Goal: Task Accomplishment & Management: Manage account settings

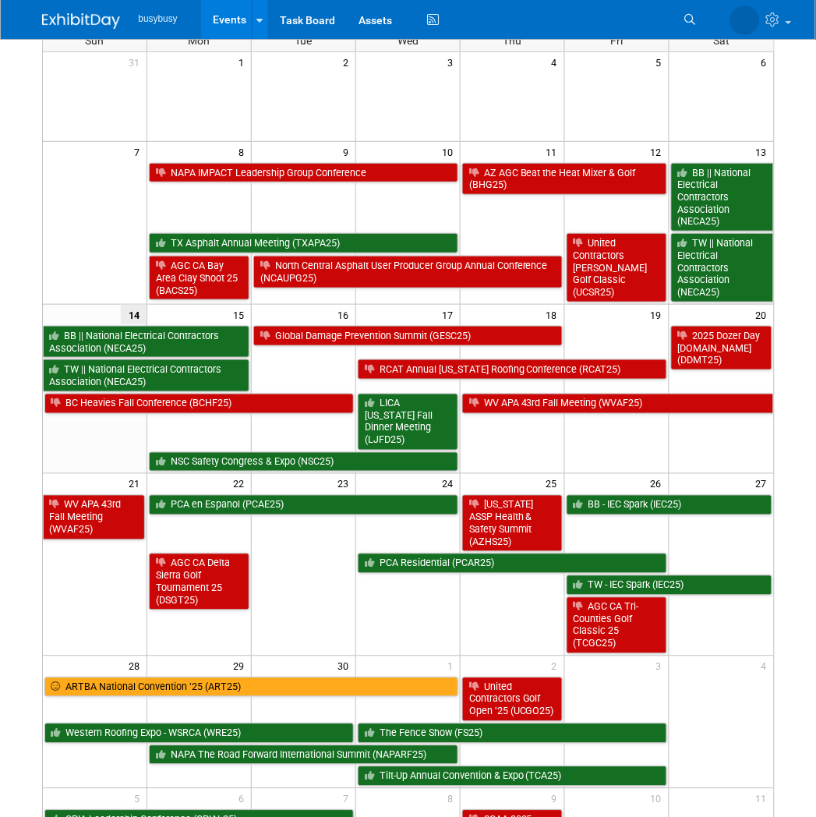
scroll to position [128, 0]
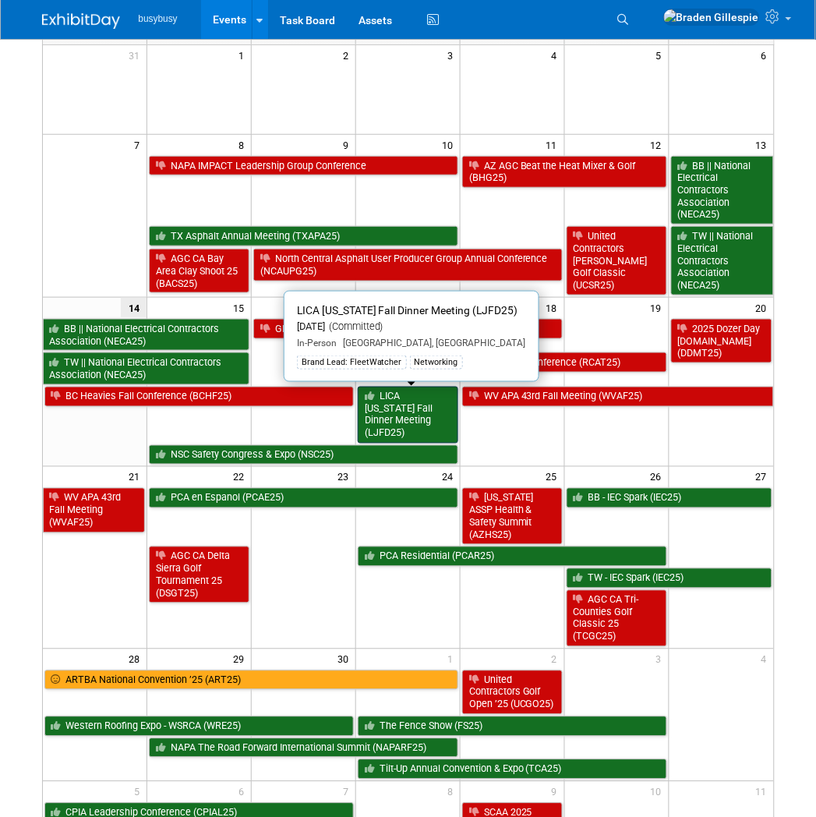
click at [426, 411] on link "LICA [US_STATE] Fall Dinner Meeting (LJFD25)" at bounding box center [408, 415] width 101 height 57
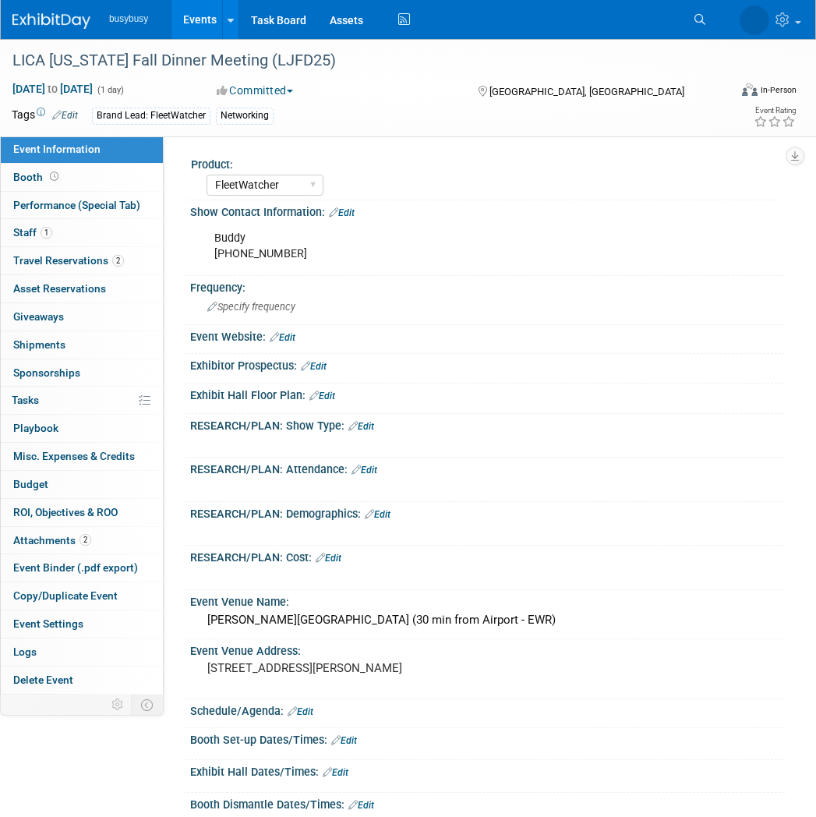
select select "FleetWatcher"
click at [111, 266] on span "Travel Reservations 2" at bounding box center [68, 260] width 111 height 12
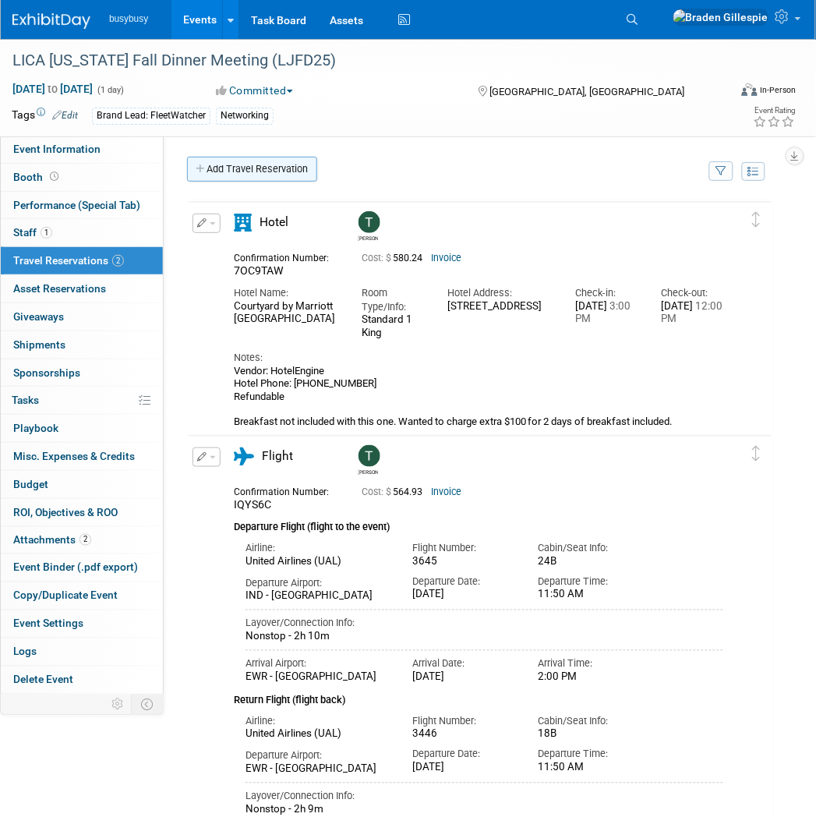
click at [240, 164] on link "Add Travel Reservation" at bounding box center [252, 169] width 130 height 25
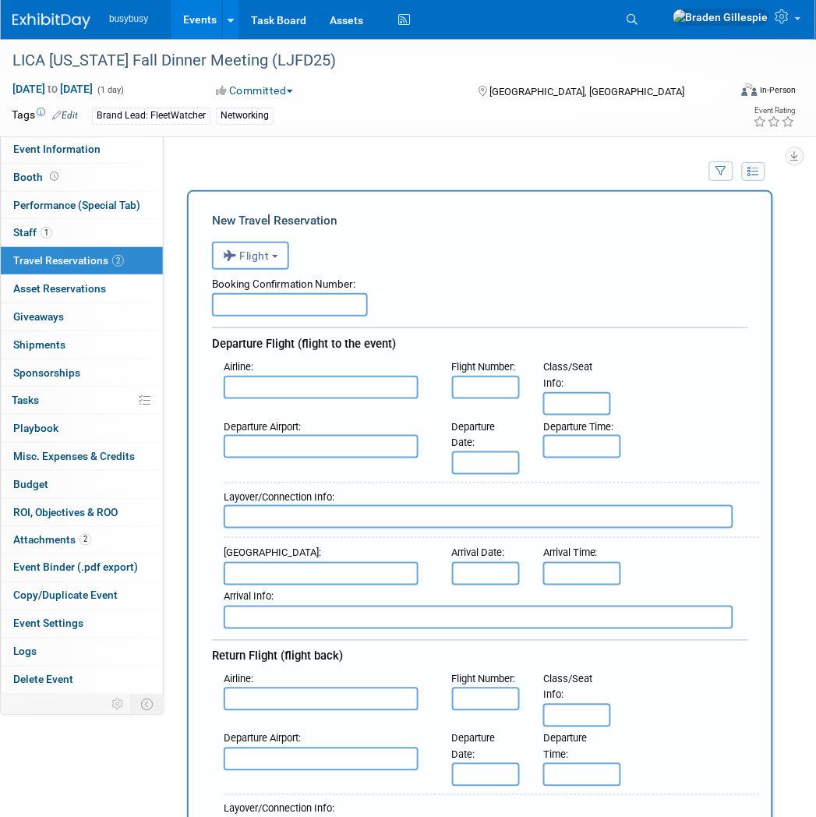
click at [278, 256] on b "button" at bounding box center [275, 256] width 6 height 3
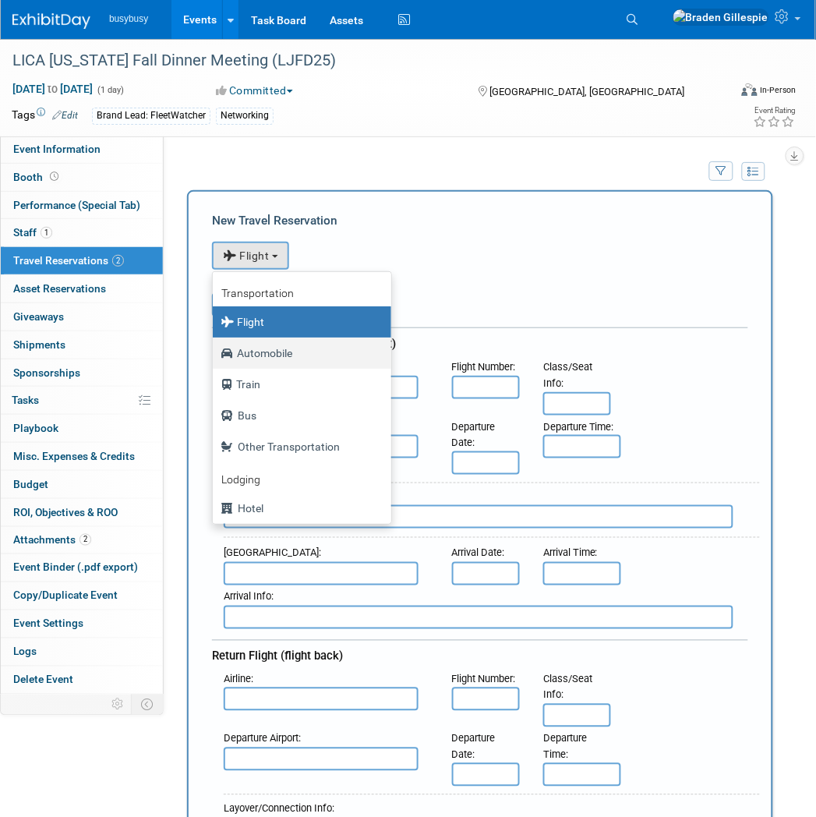
click at [308, 352] on label "Automobile" at bounding box center [298, 353] width 155 height 25
click at [215, 352] on input "Automobile" at bounding box center [210, 351] width 10 height 10
select select "4"
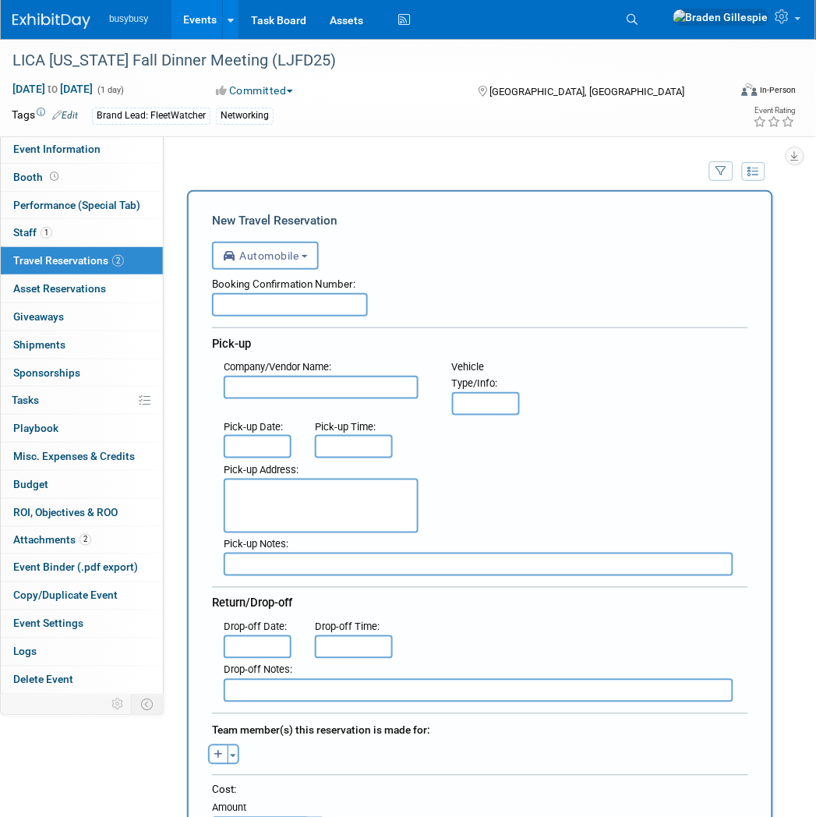
click at [332, 301] on input "text" at bounding box center [290, 304] width 156 height 23
paste input "650443115"
type input "650443115"
click at [326, 382] on input "text" at bounding box center [321, 387] width 195 height 23
type input "Thrifty"
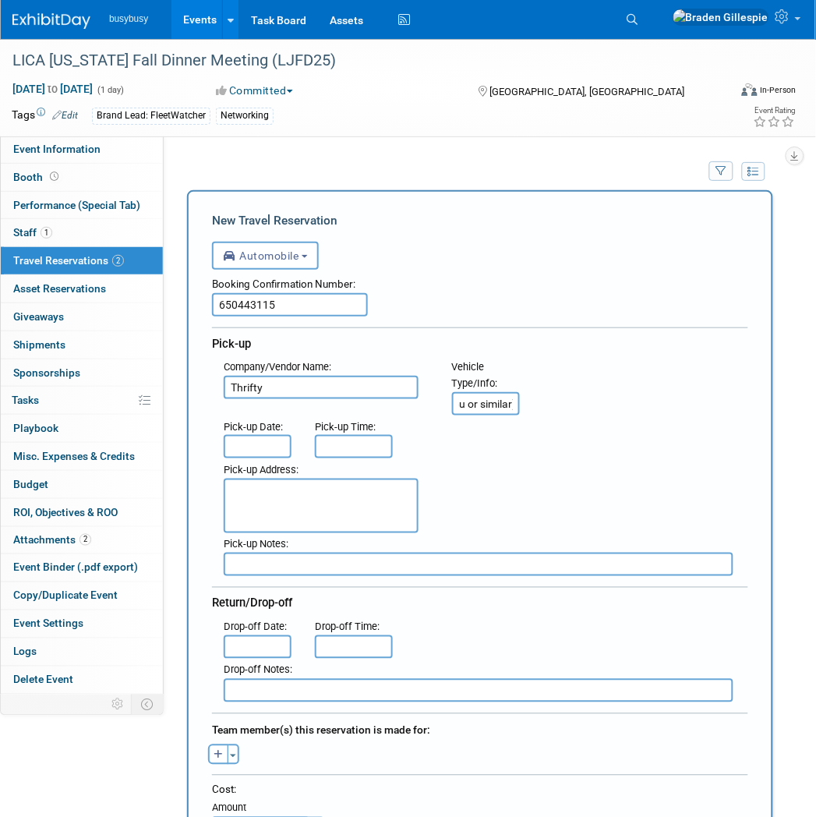
scroll to position [0, 95]
type input "Full-Size Car (Malibu or similar)"
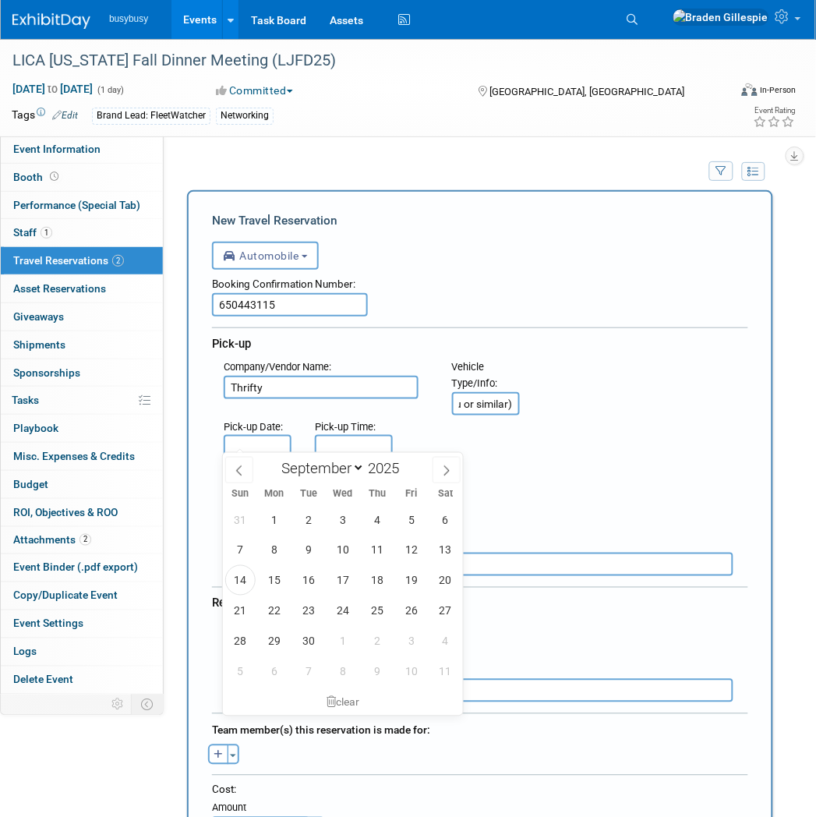
click at [263, 446] on input "text" at bounding box center [258, 446] width 68 height 23
click at [304, 582] on span "16" at bounding box center [309, 580] width 30 height 30
type input "Sep 16, 2025"
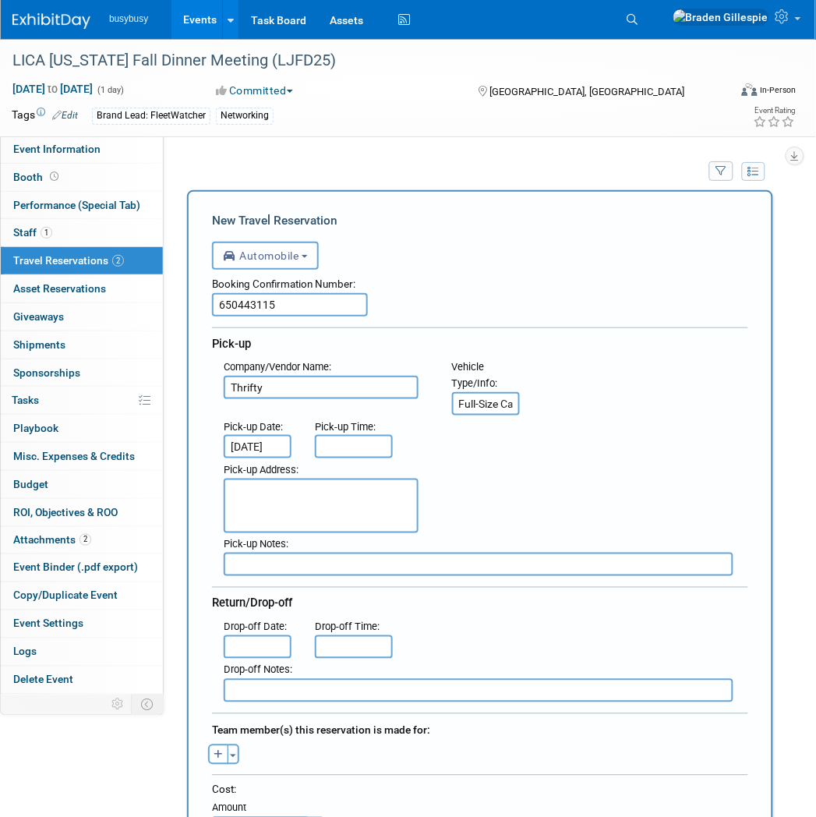
scroll to position [0, 6]
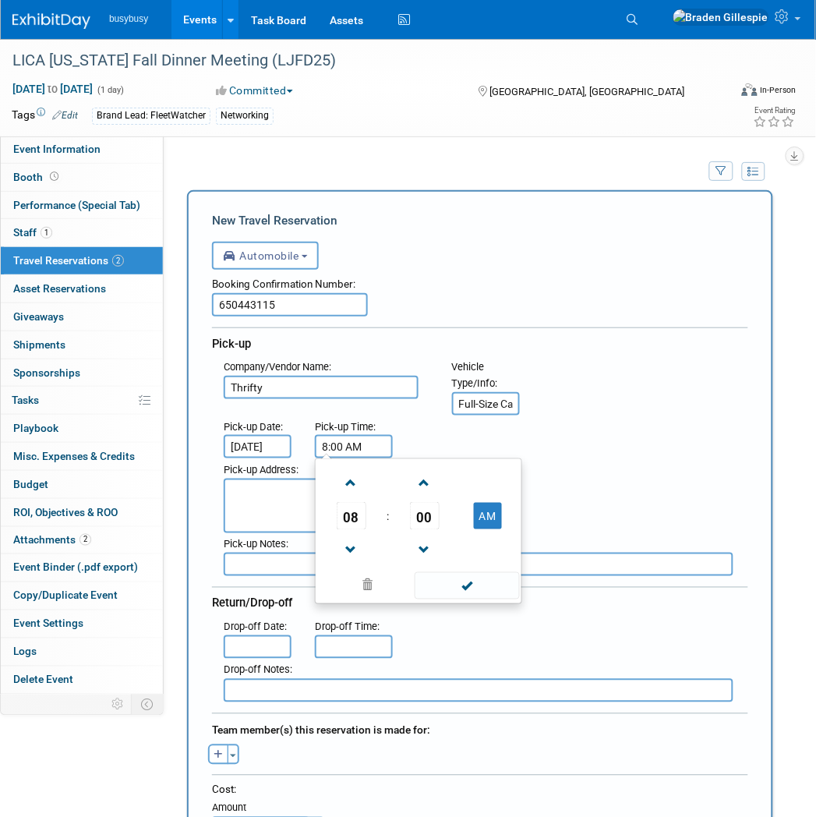
click at [352, 438] on input "8:00 AM" at bounding box center [354, 446] width 78 height 23
drag, startPoint x: 368, startPoint y: 438, endPoint x: 266, endPoint y: 440, distance: 102.1
click at [266, 440] on div ": Pick-up Date : Sep 16, 2025 Pick-up Time : 8:00 AM 08 : 00 AM 12 01 02 03 04 …" at bounding box center [486, 437] width 548 height 44
type input "2:30 PM"
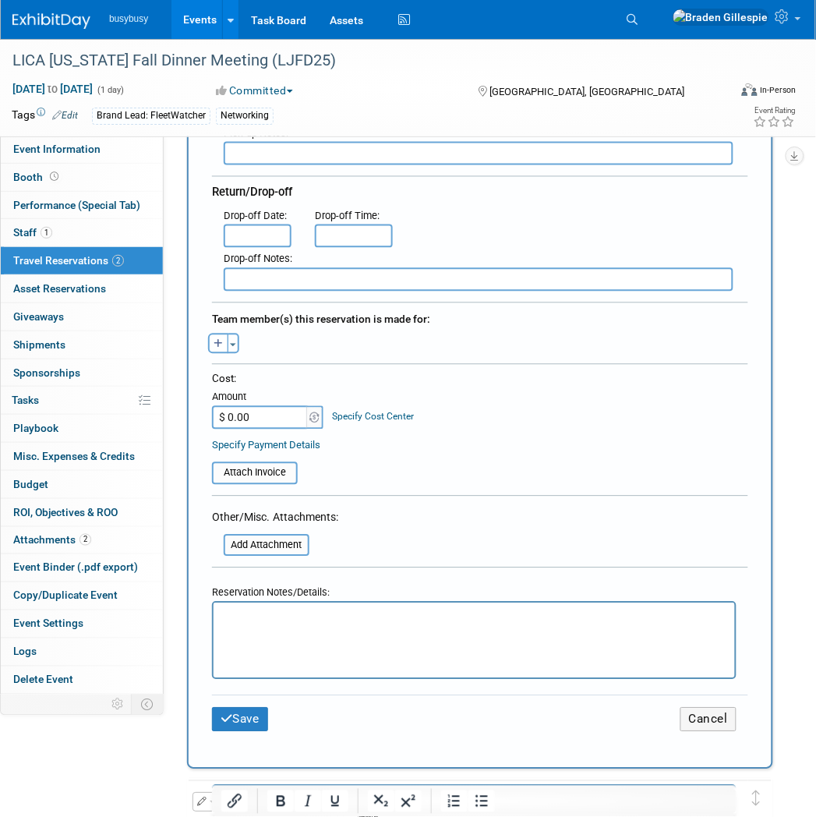
scroll to position [421, 0]
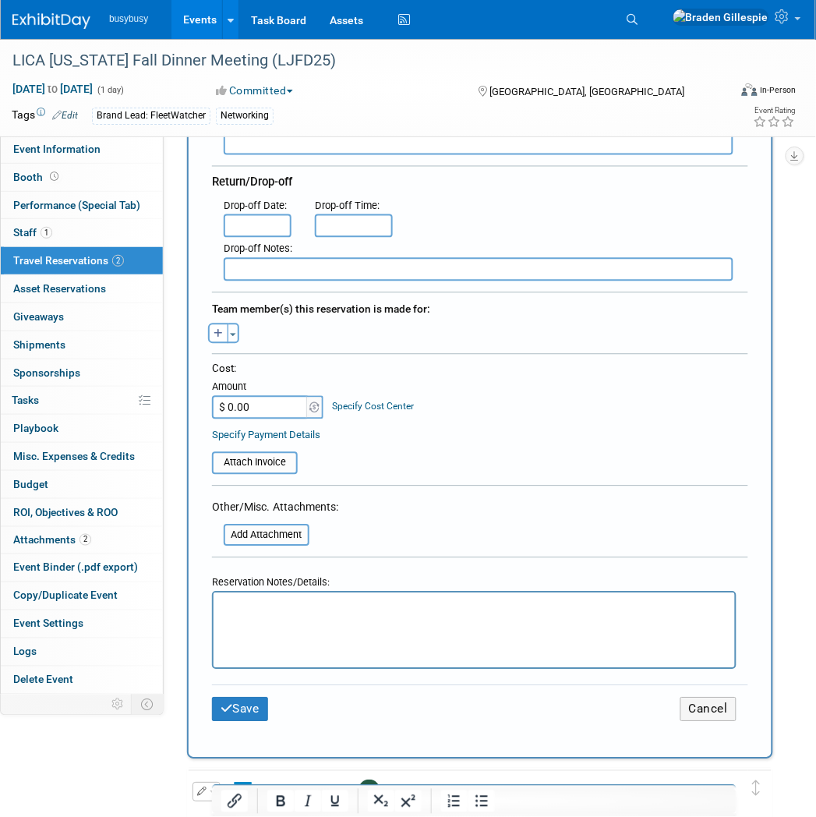
click at [309, 615] on html at bounding box center [474, 603] width 522 height 23
click at [236, 324] on button "Toggle Dropdown" at bounding box center [234, 334] width 12 height 20
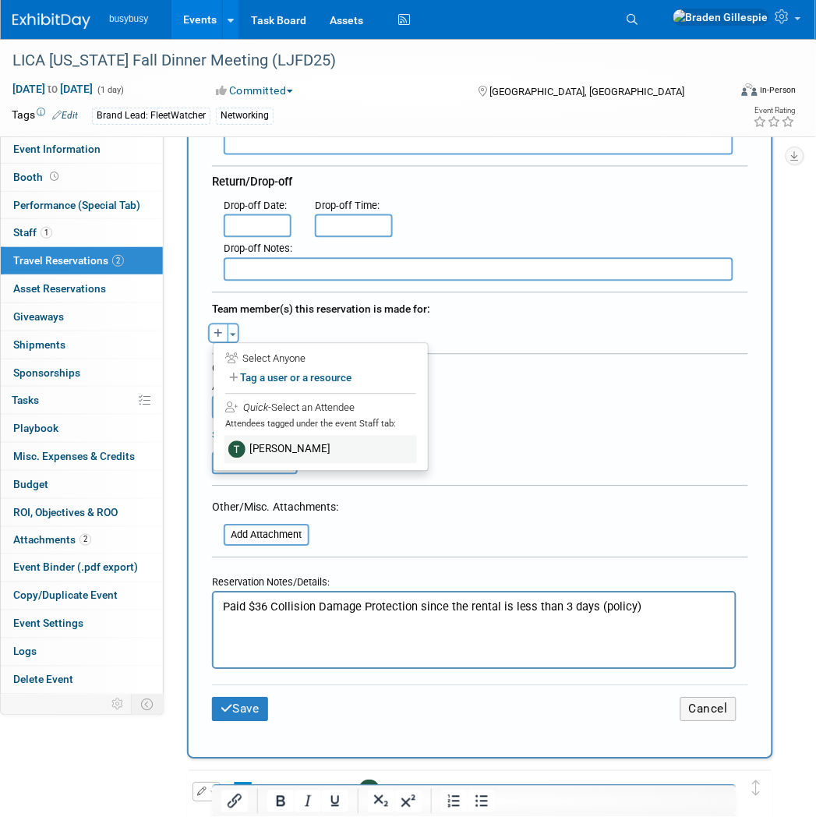
click at [281, 436] on label "Tony Salati" at bounding box center [321, 450] width 193 height 28
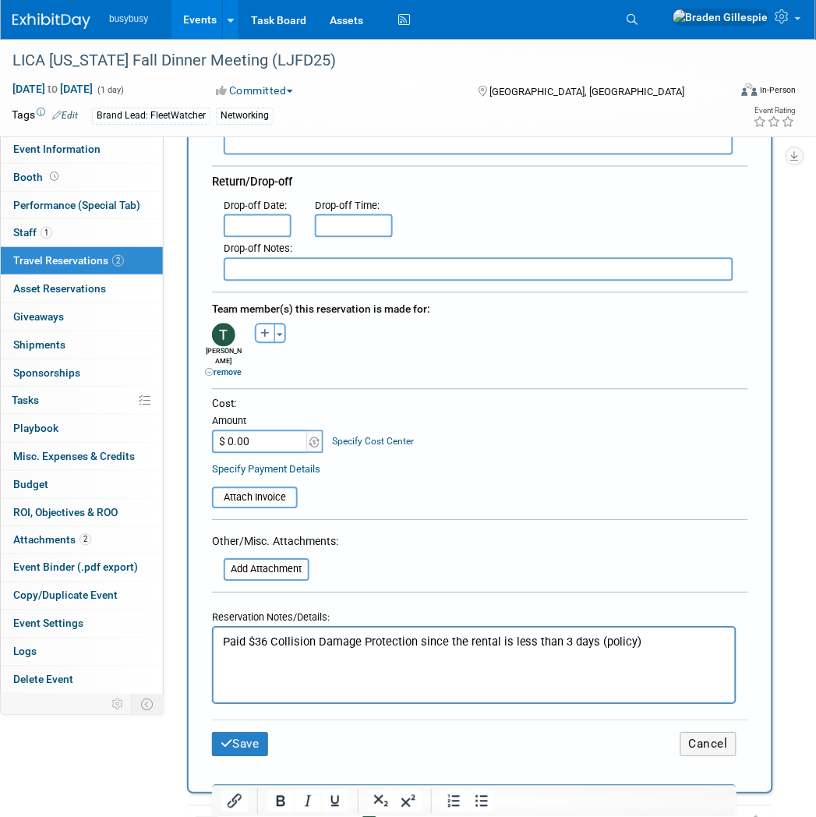
click at [293, 430] on input "$ 0.00" at bounding box center [260, 441] width 97 height 23
type input "$ 183.63"
click at [659, 643] on p "Paid $36 Collision Damage Protection since the rental is less than 3 days (poli…" at bounding box center [474, 642] width 504 height 16
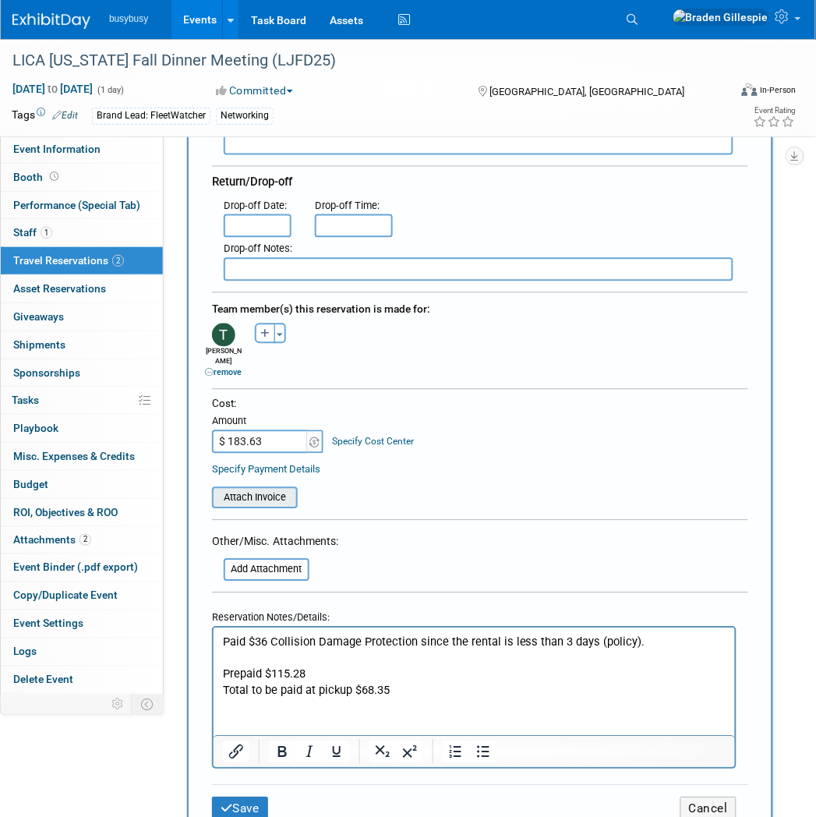
click at [259, 489] on input "file" at bounding box center [204, 498] width 186 height 19
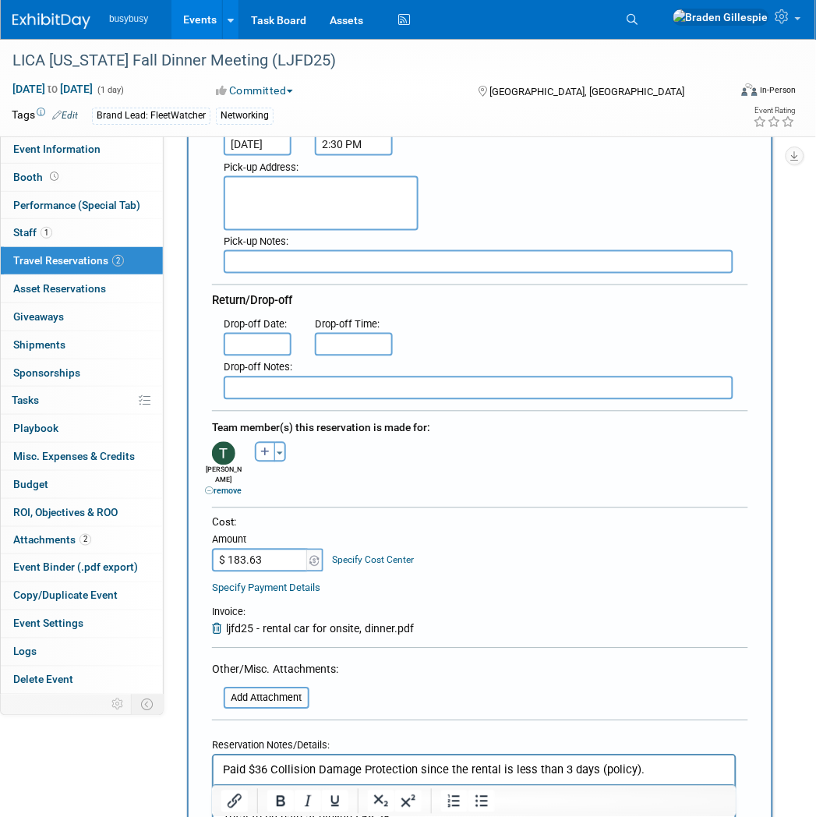
scroll to position [283, 0]
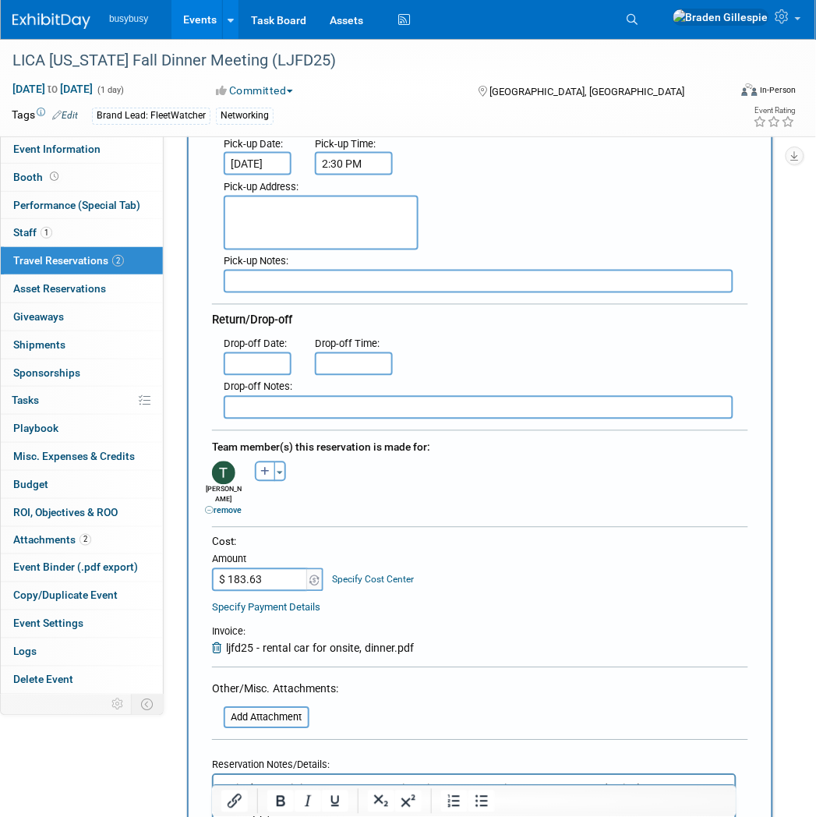
click at [261, 357] on input "text" at bounding box center [258, 363] width 68 height 23
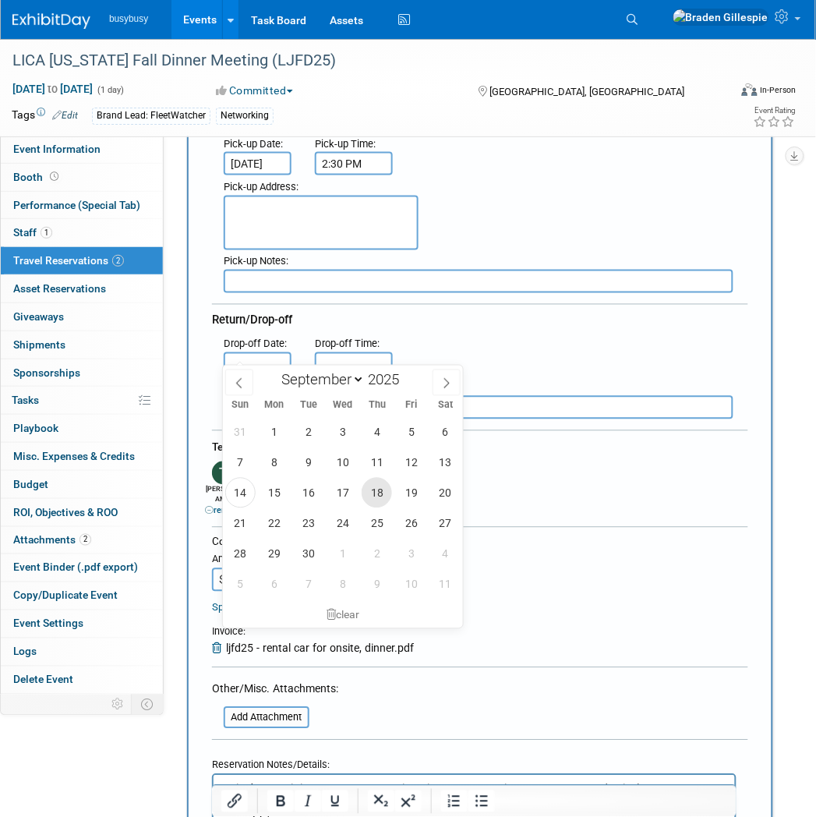
click at [379, 497] on span "18" at bounding box center [377, 493] width 30 height 30
type input "Sep 18, 2025"
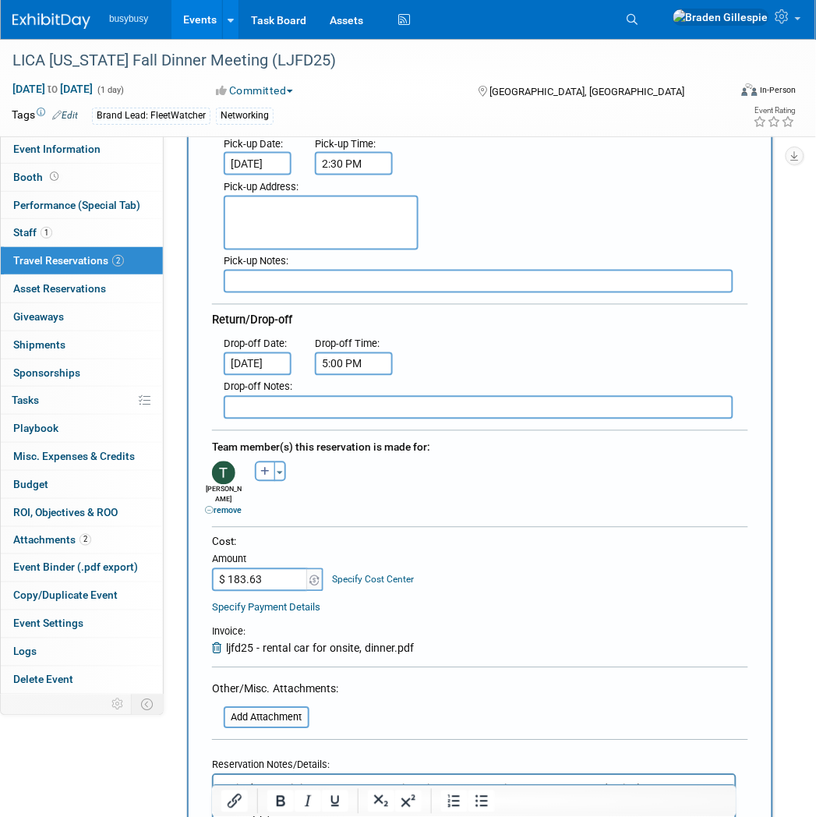
click at [360, 352] on input "5:00 PM" at bounding box center [354, 363] width 78 height 23
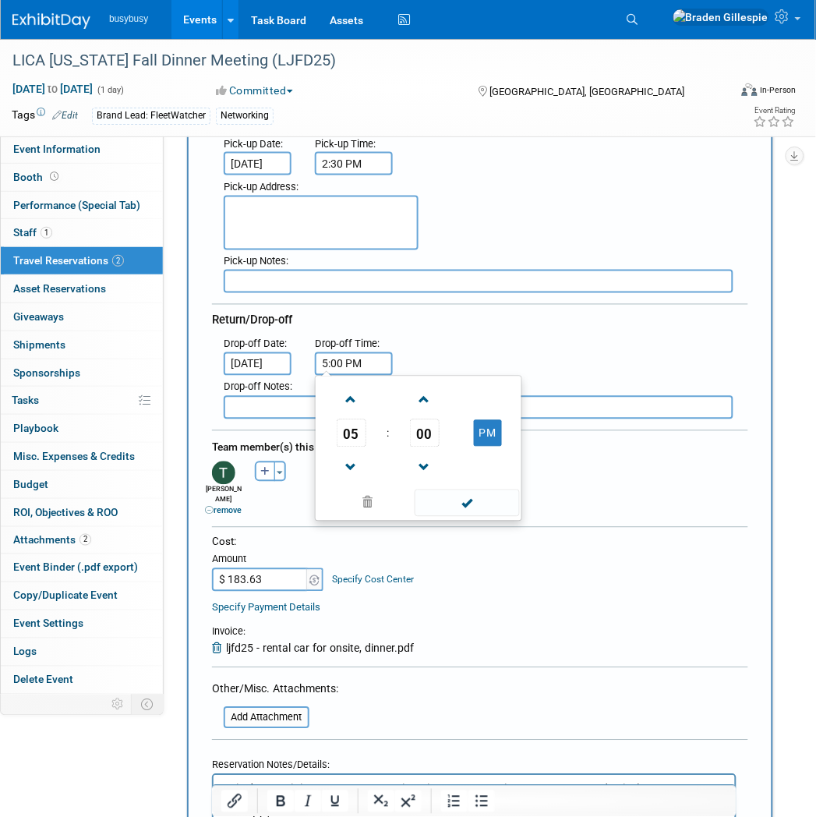
scroll to position [0, 0]
drag, startPoint x: 372, startPoint y: 349, endPoint x: 275, endPoint y: 353, distance: 96.7
click at [275, 353] on div ": Drop-off Date : Sep 18, 2025 Drop-off Time : 5:00 PM 05 : 00 PM 12 01 02 03 0…" at bounding box center [486, 355] width 548 height 44
type input "12:30 PM"
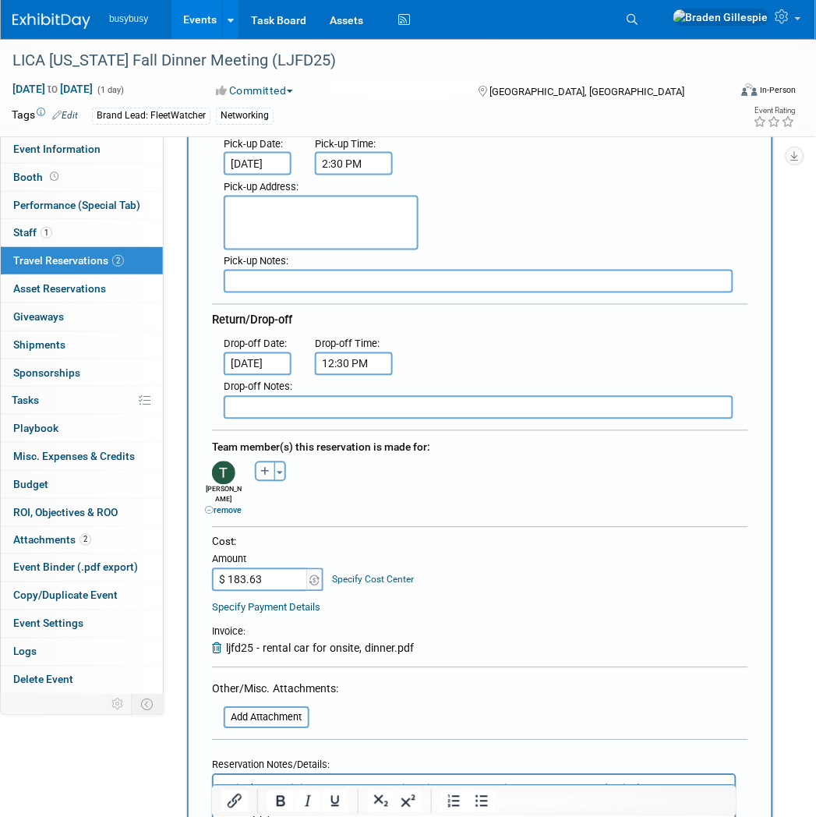
click at [481, 275] on input "text" at bounding box center [479, 281] width 510 height 23
click at [347, 274] on input "text" at bounding box center [479, 281] width 510 height 23
type input "On Airport Grounds @ Rental Car Centre"
click at [332, 220] on textarea at bounding box center [321, 223] width 195 height 55
type textarea "E"
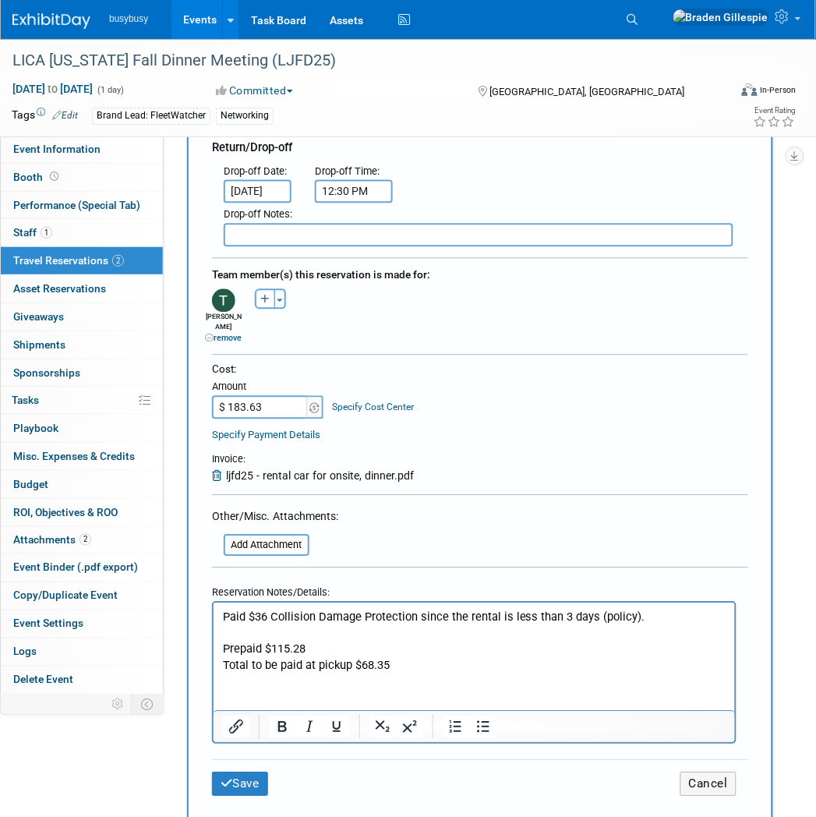
scroll to position [465, 0]
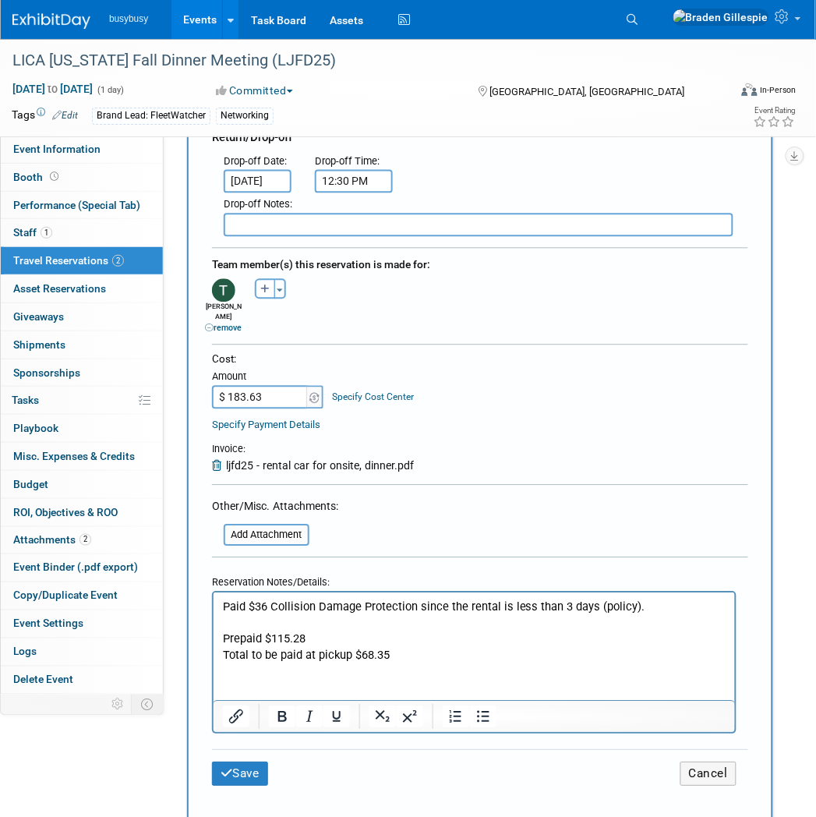
type textarea "Newark Liberty International Airport"
click at [439, 656] on p "Total to be paid at pickup $68.35" at bounding box center [474, 655] width 504 height 16
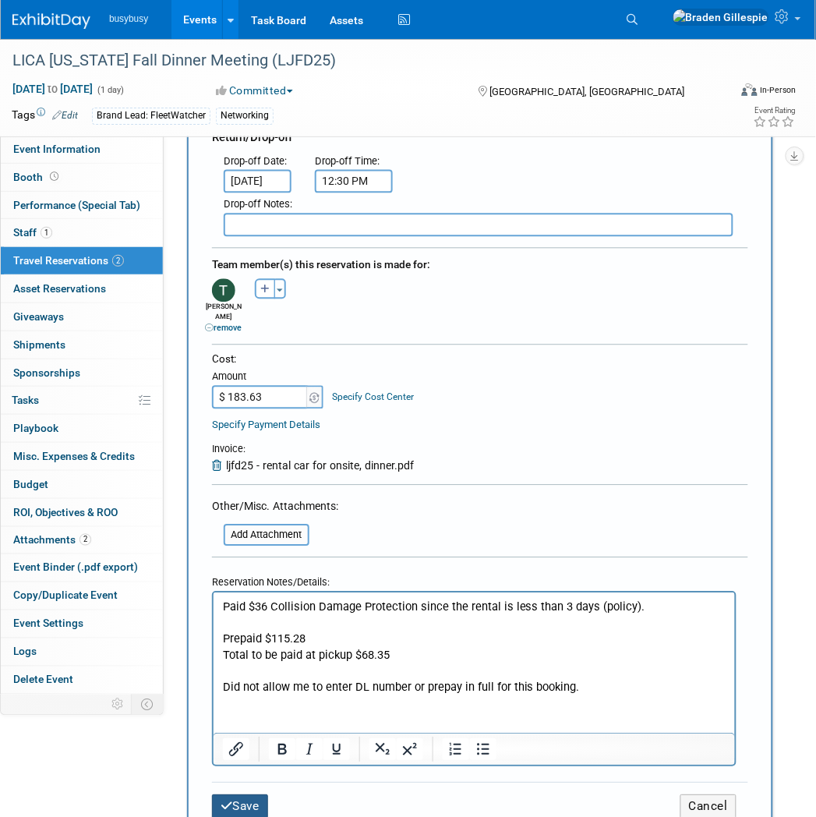
click at [253, 795] on button "Save" at bounding box center [240, 807] width 56 height 24
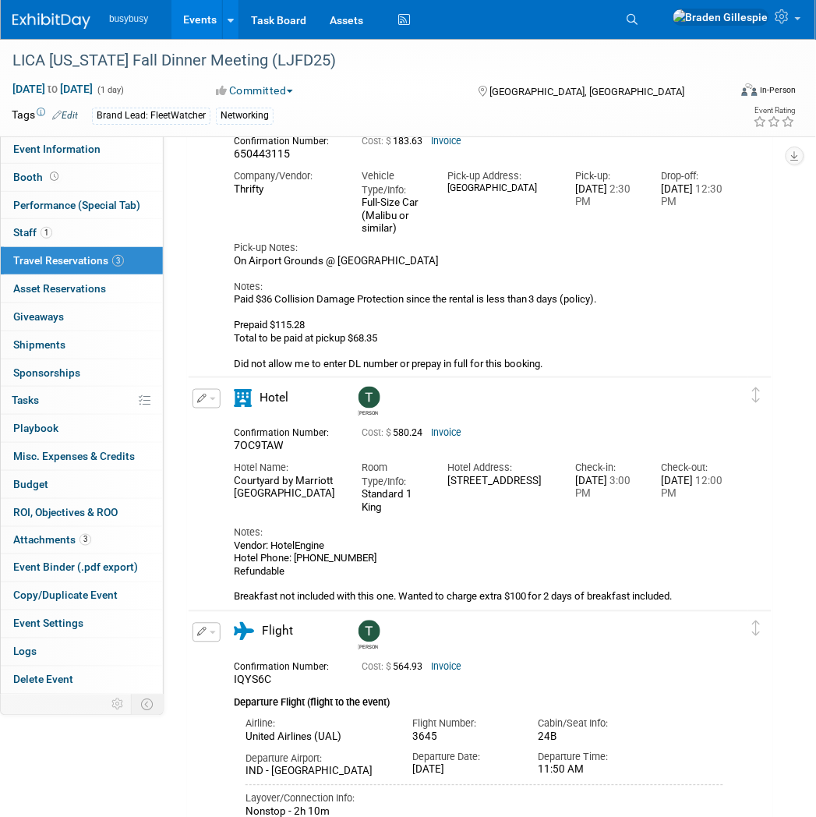
scroll to position [0, 0]
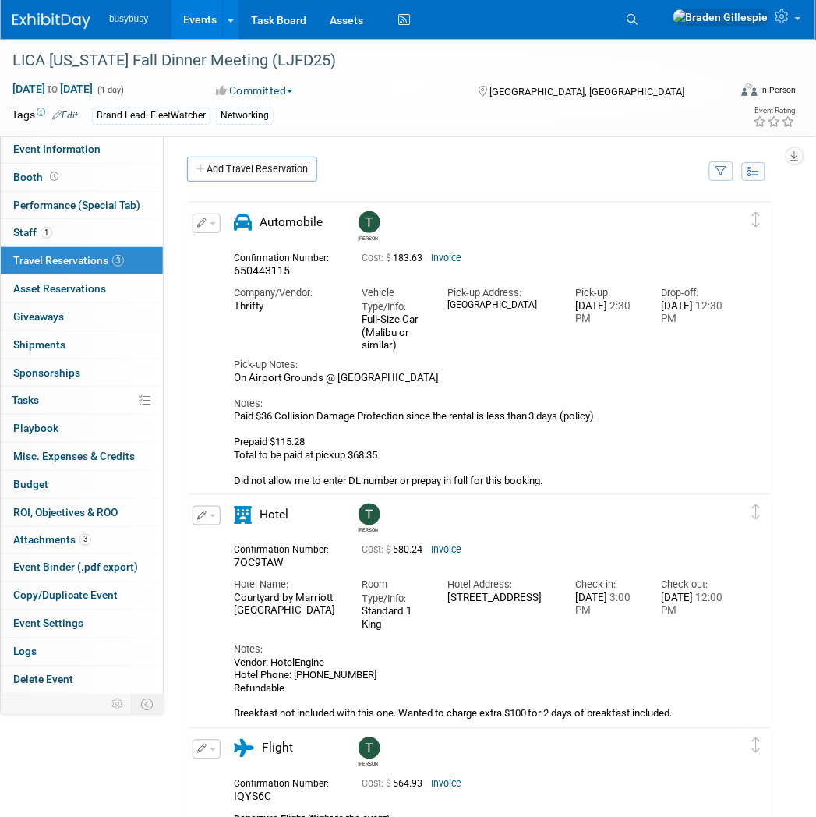
click at [69, 19] on img at bounding box center [51, 21] width 78 height 16
